Goal: Transaction & Acquisition: Purchase product/service

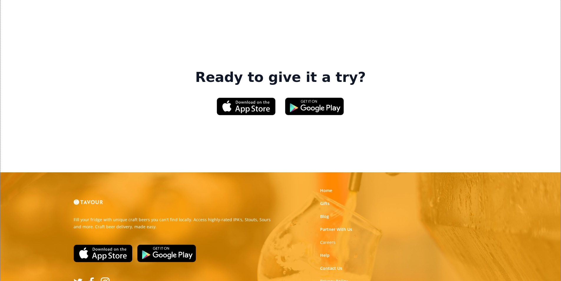
scroll to position [883, 0]
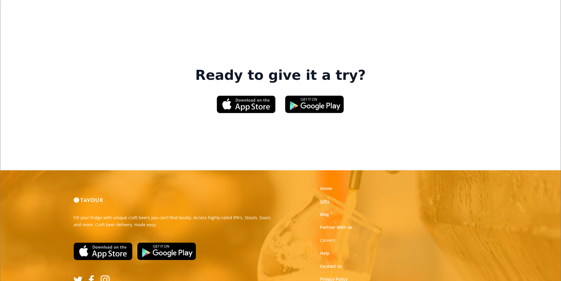
click at [329, 198] on link "Gifts" at bounding box center [324, 201] width 9 height 6
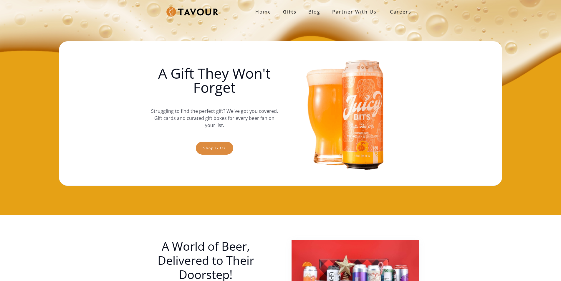
click at [213, 145] on link "Shop gifts" at bounding box center [214, 148] width 37 height 13
click at [210, 150] on link "Shop gifts" at bounding box center [214, 148] width 37 height 13
click at [216, 153] on link "Shop gifts" at bounding box center [214, 148] width 37 height 13
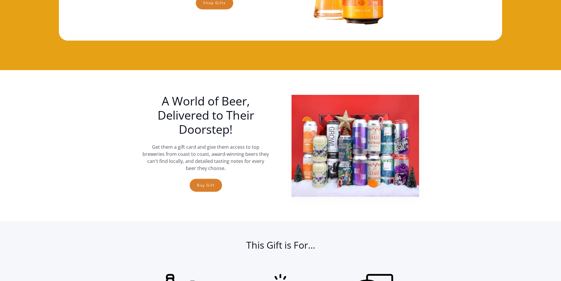
scroll to position [127, 0]
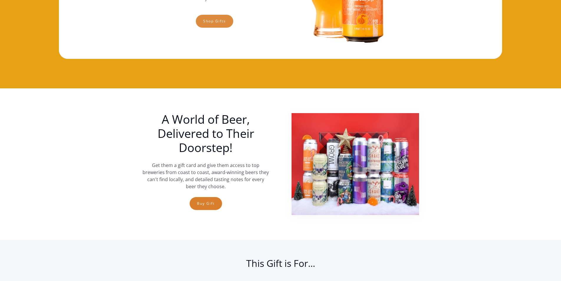
click at [221, 23] on link "Shop gifts" at bounding box center [214, 21] width 37 height 13
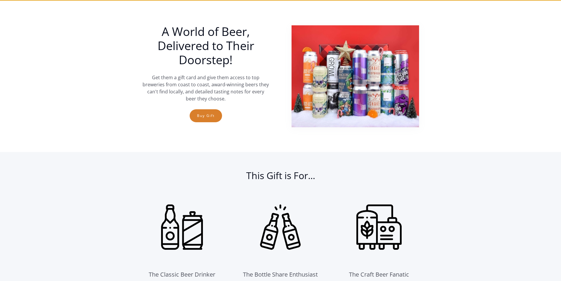
scroll to position [215, 0]
